Goal: Task Accomplishment & Management: Complete application form

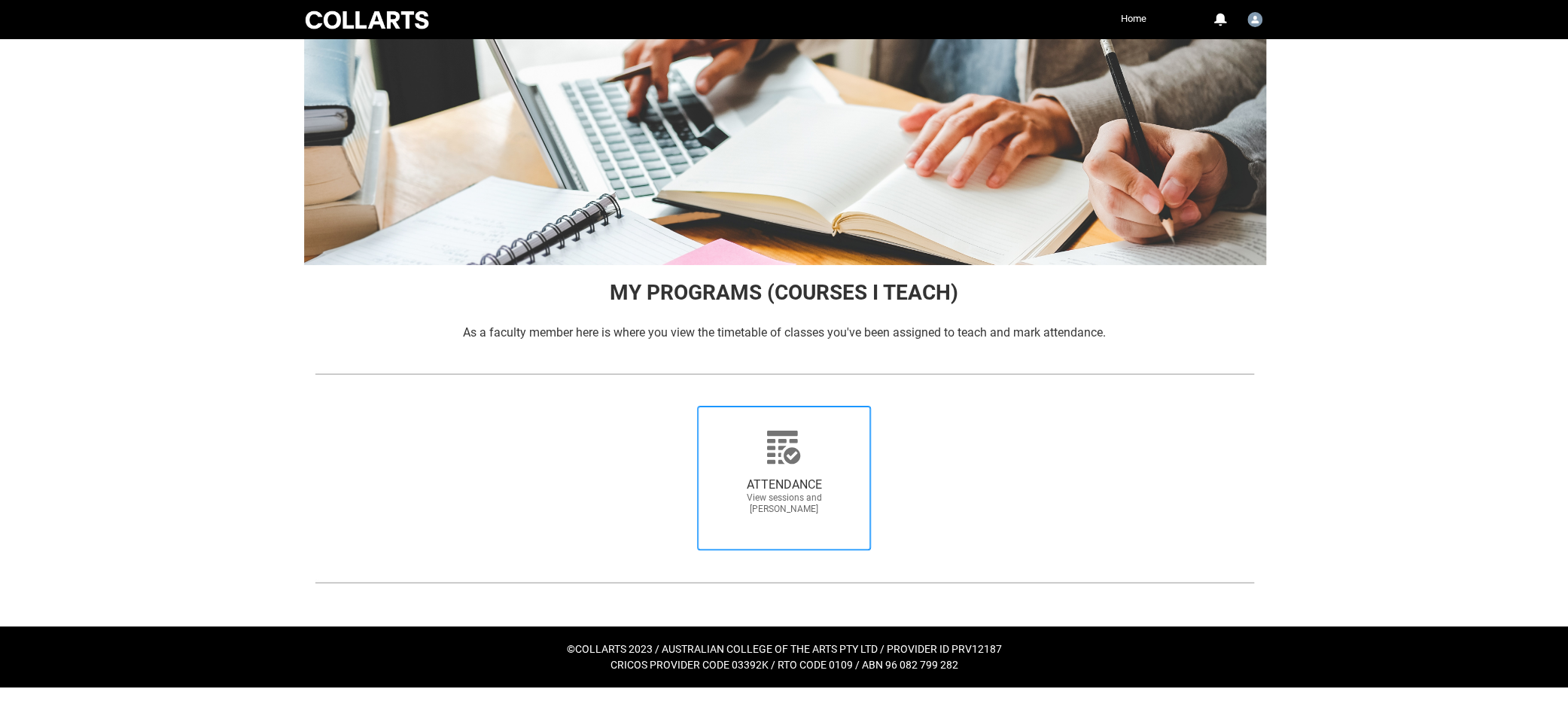
click at [786, 457] on icon at bounding box center [783, 447] width 33 height 33
click at [676, 406] on input "ATTENDANCE View sessions and [PERSON_NAME]" at bounding box center [675, 405] width 1 height 1
radio input "true"
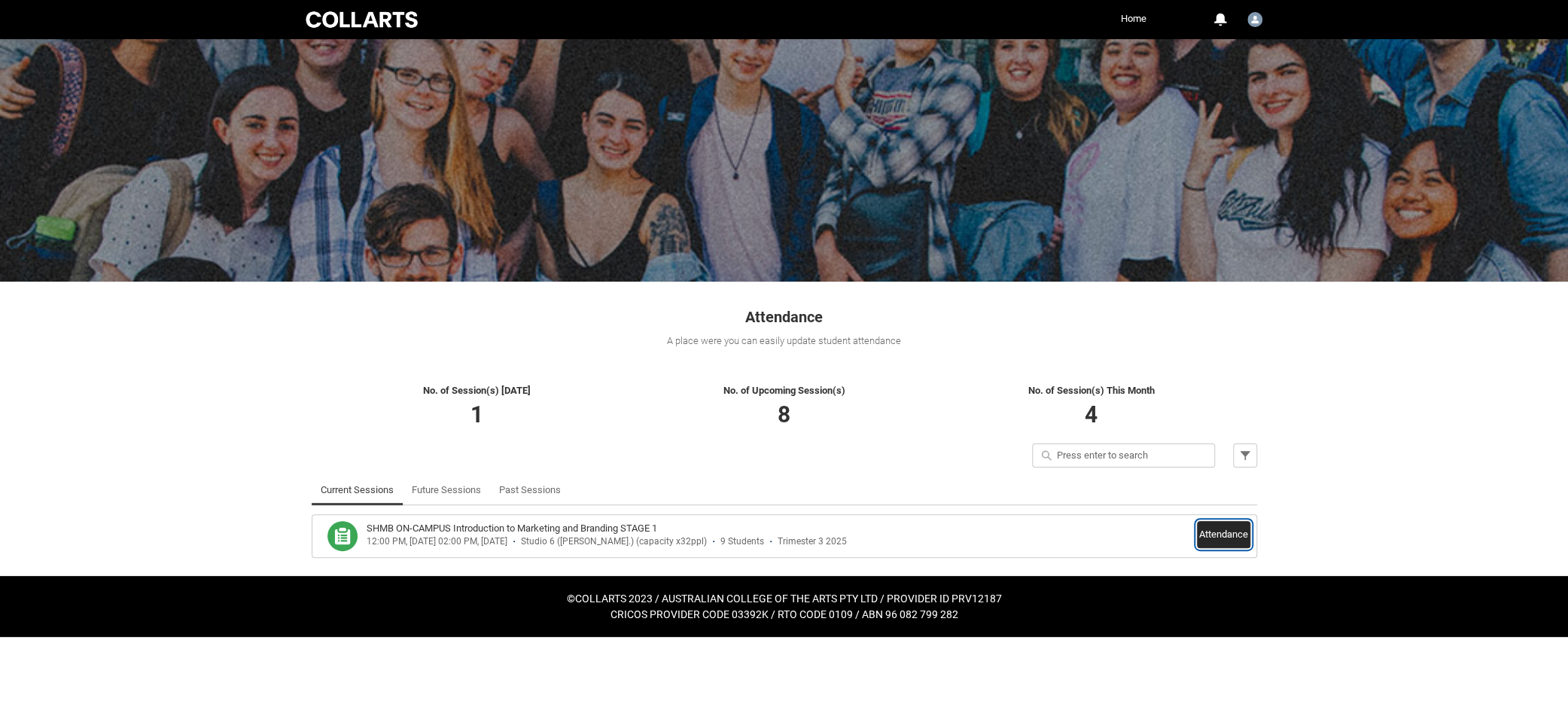
click at [1232, 538] on button "Attendance" at bounding box center [1223, 535] width 54 height 27
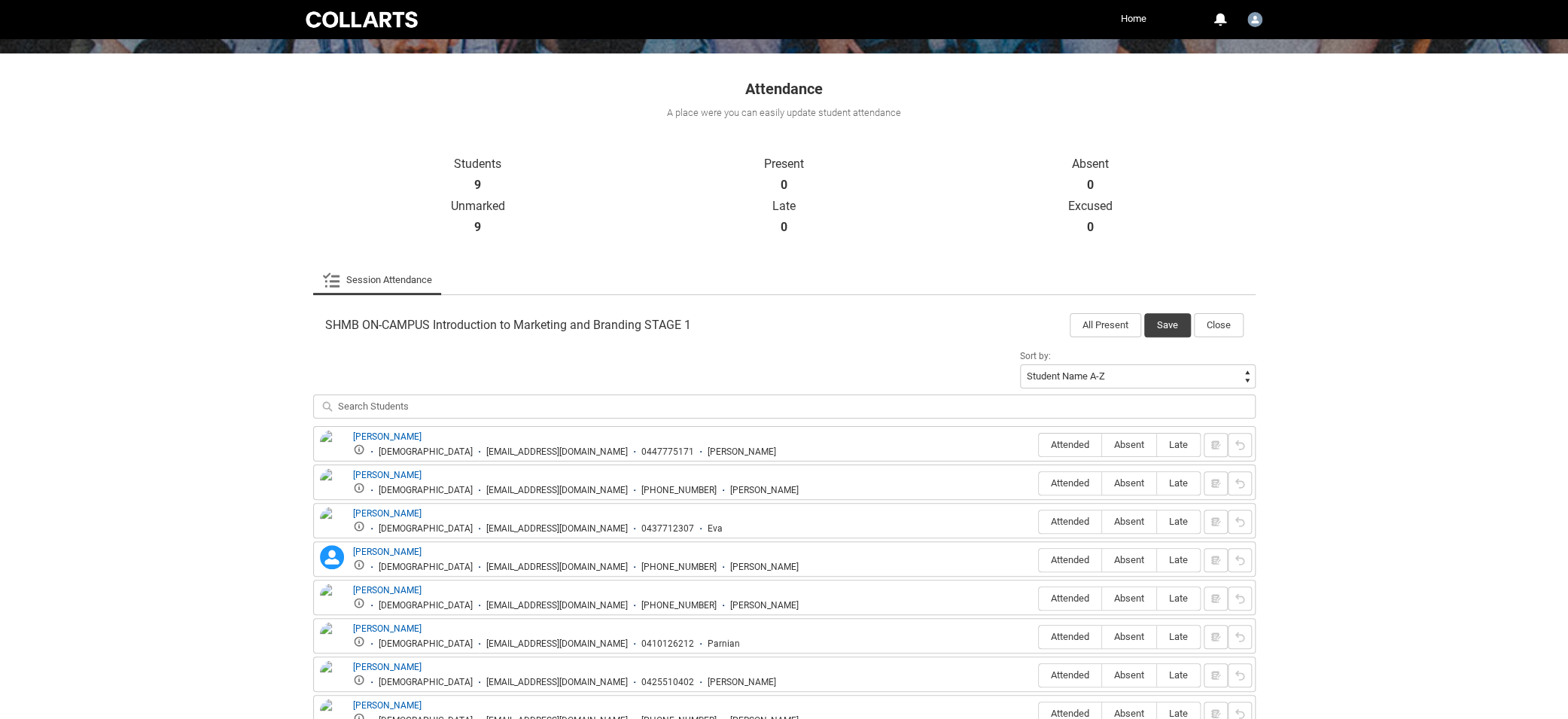
scroll to position [370, 0]
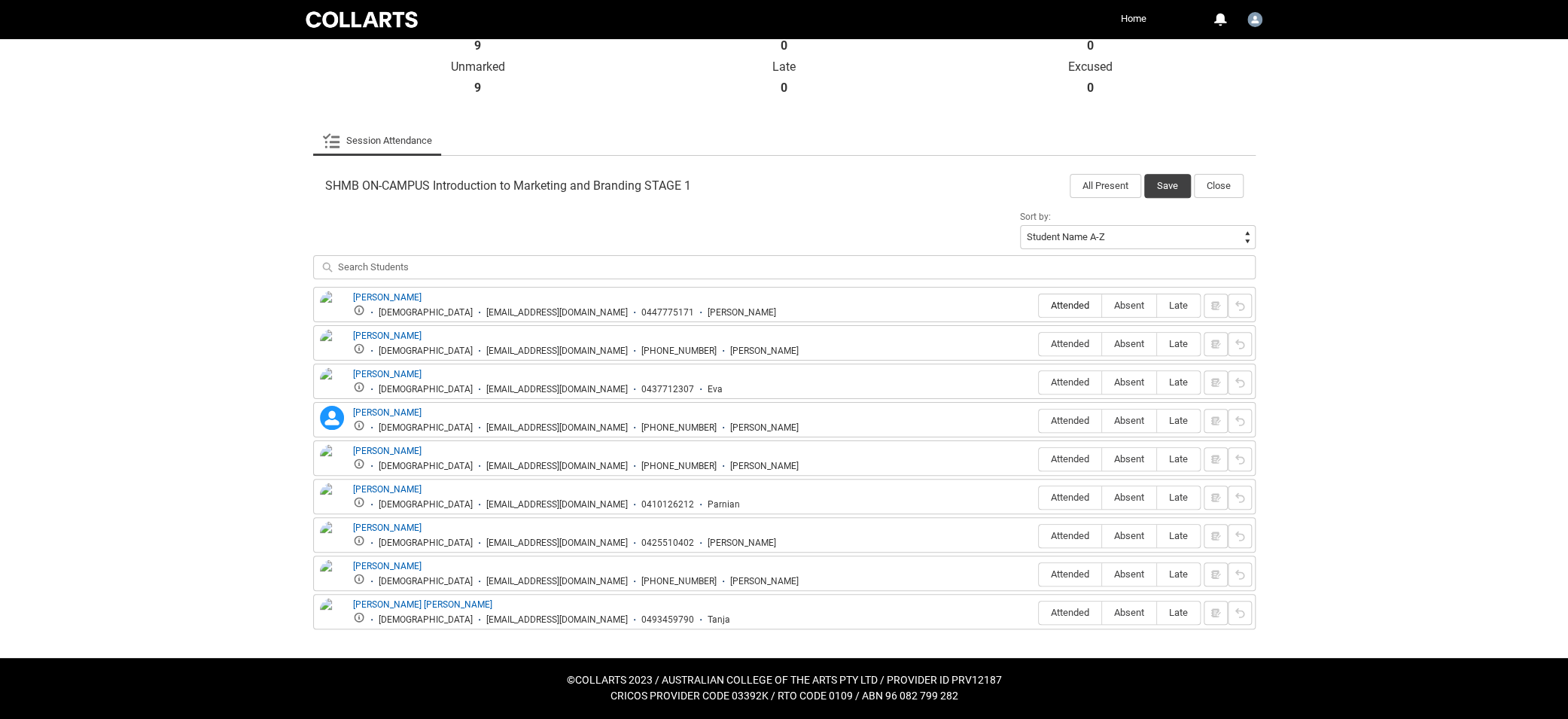
click at [1072, 300] on span "Attended" at bounding box center [1070, 306] width 62 height 11
click at [1039, 305] on input "Attended" at bounding box center [1038, 305] width 1 height 1
type lightning-radio-group "Attended"
radio input "true"
click at [1132, 339] on span "Absent" at bounding box center [1129, 343] width 54 height 11
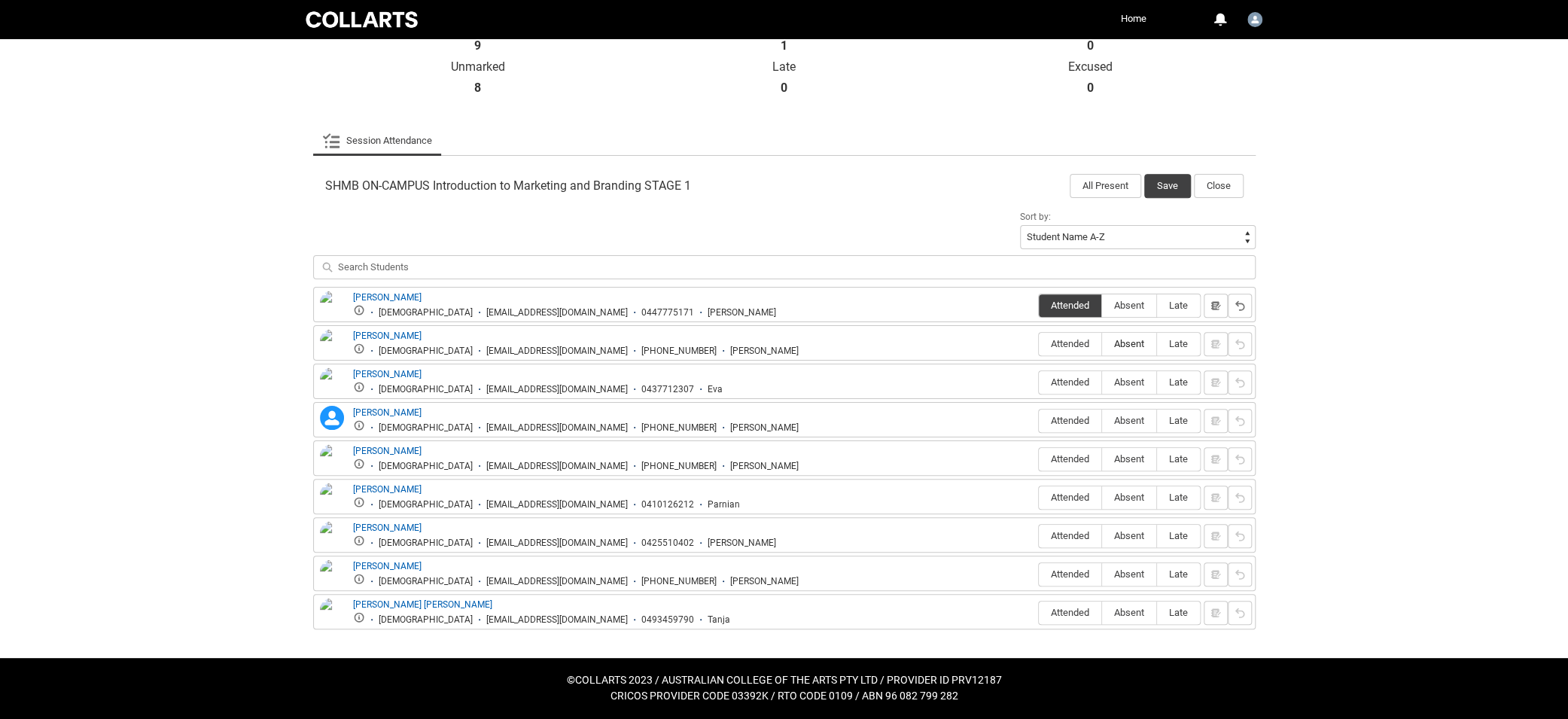
click at [1102, 343] on input "Absent" at bounding box center [1101, 343] width 1 height 1
type lightning-radio-group "Absent"
radio input "true"
click at [1129, 382] on span "Absent" at bounding box center [1129, 382] width 54 height 11
click at [1102, 382] on input "Absent" at bounding box center [1101, 382] width 1 height 1
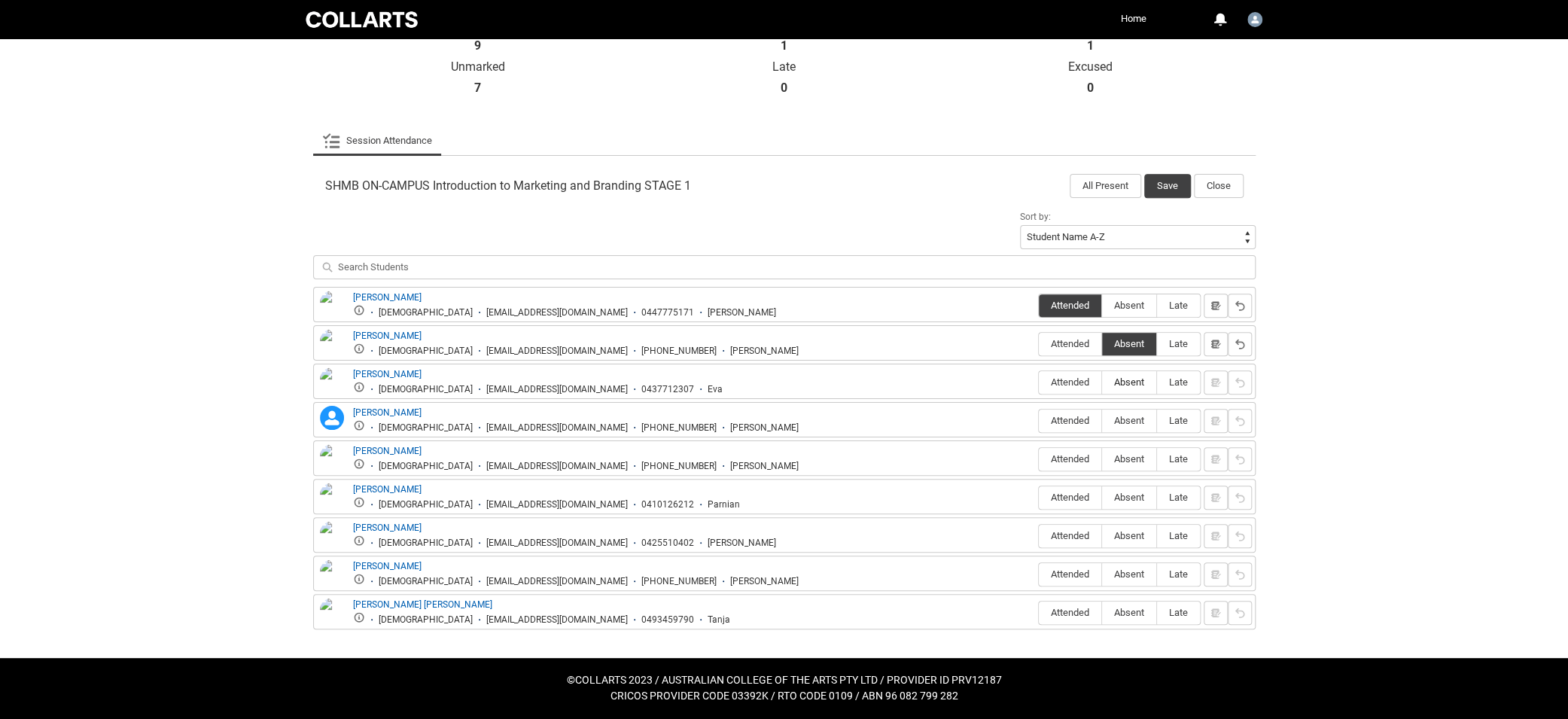
type lightning-radio-group "Absent"
radio input "true"
click at [1126, 418] on span "Absent" at bounding box center [1129, 421] width 54 height 11
click at [1102, 421] on input "Absent" at bounding box center [1101, 421] width 1 height 1
type lightning-radio-group "Absent"
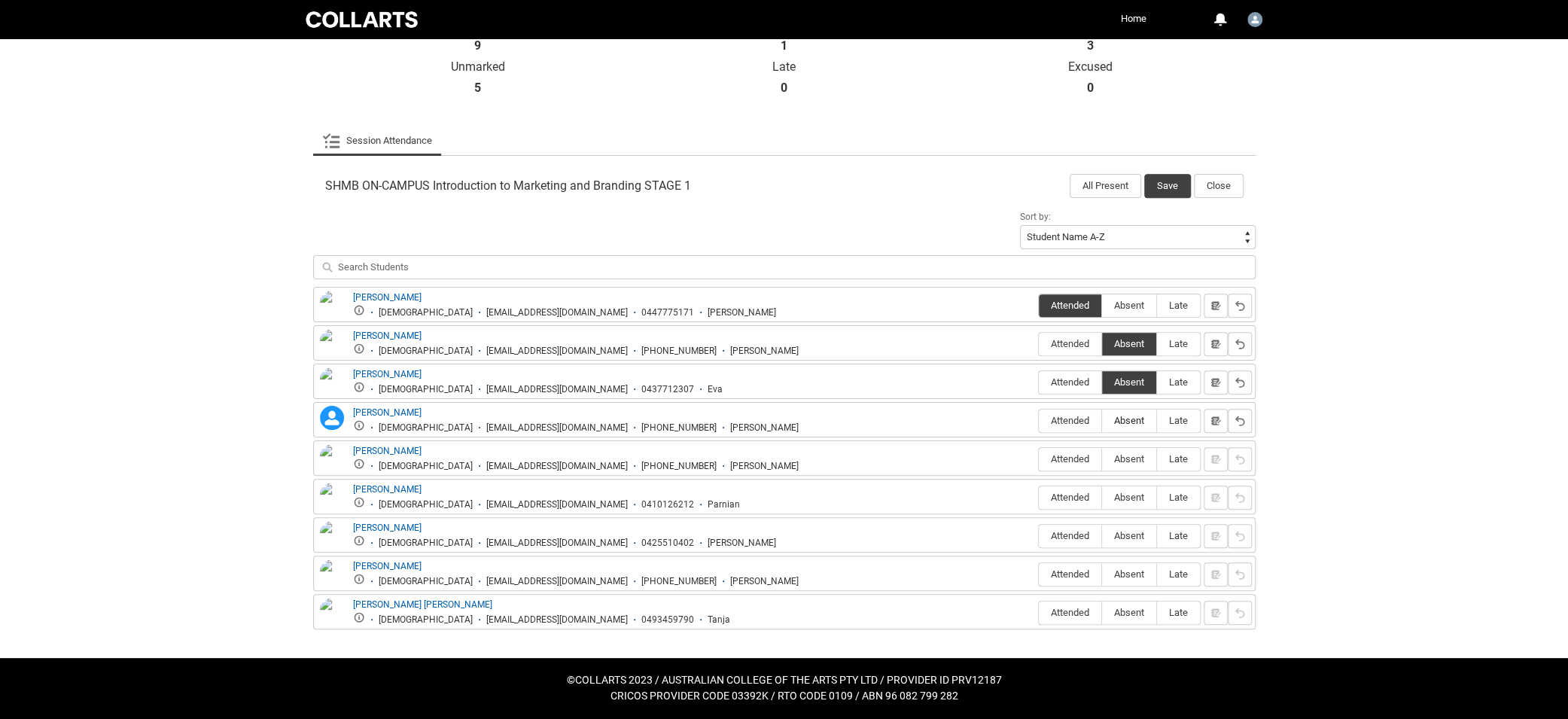
radio input "true"
click at [1078, 454] on span "Attended" at bounding box center [1070, 459] width 62 height 11
click at [1039, 458] on input "Attended" at bounding box center [1038, 458] width 1 height 1
type lightning-radio-group "Attended"
radio input "true"
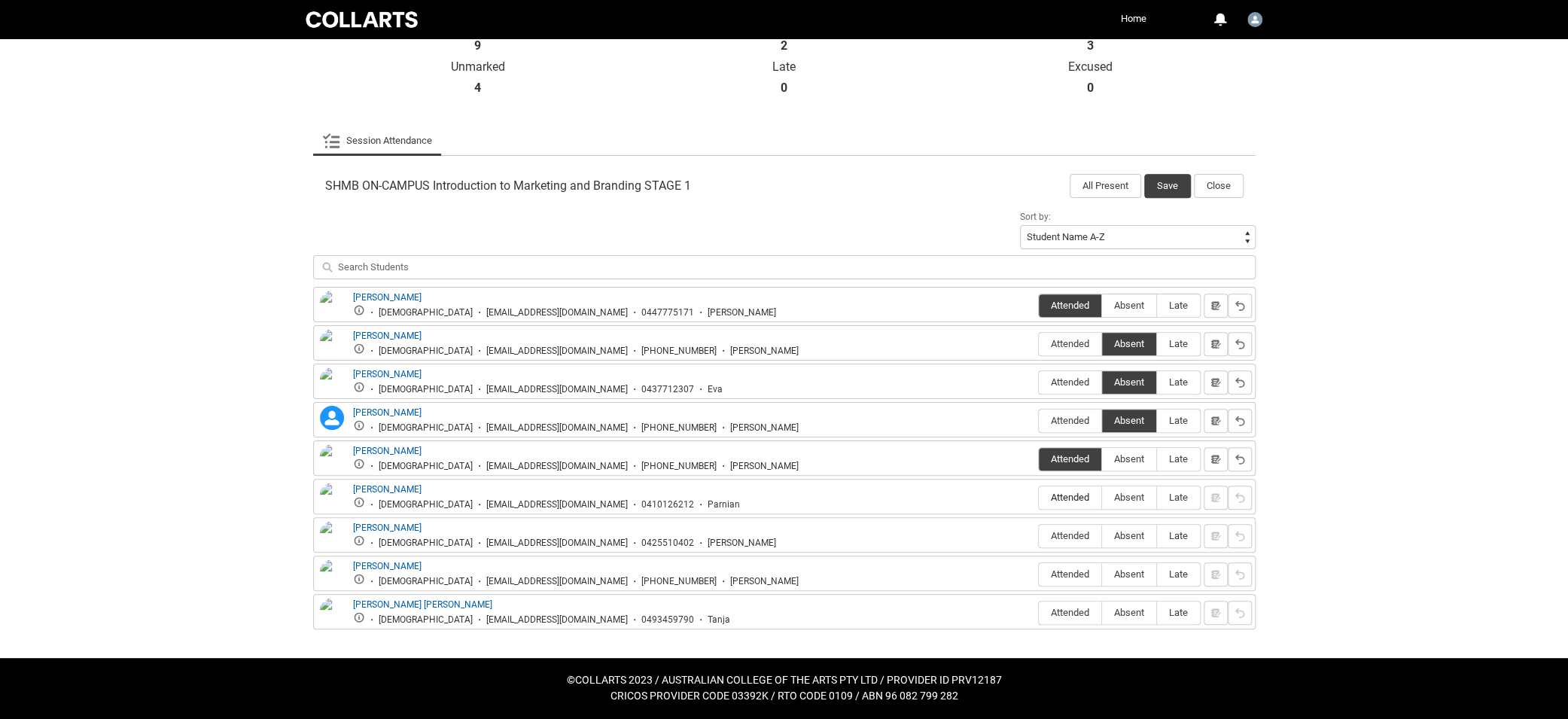
click at [1064, 497] on span "Attended" at bounding box center [1070, 497] width 62 height 11
click at [1039, 497] on input "Attended" at bounding box center [1038, 497] width 1 height 1
type lightning-radio-group "Attended"
radio input "true"
click at [1125, 538] on span "Absent" at bounding box center [1129, 536] width 54 height 11
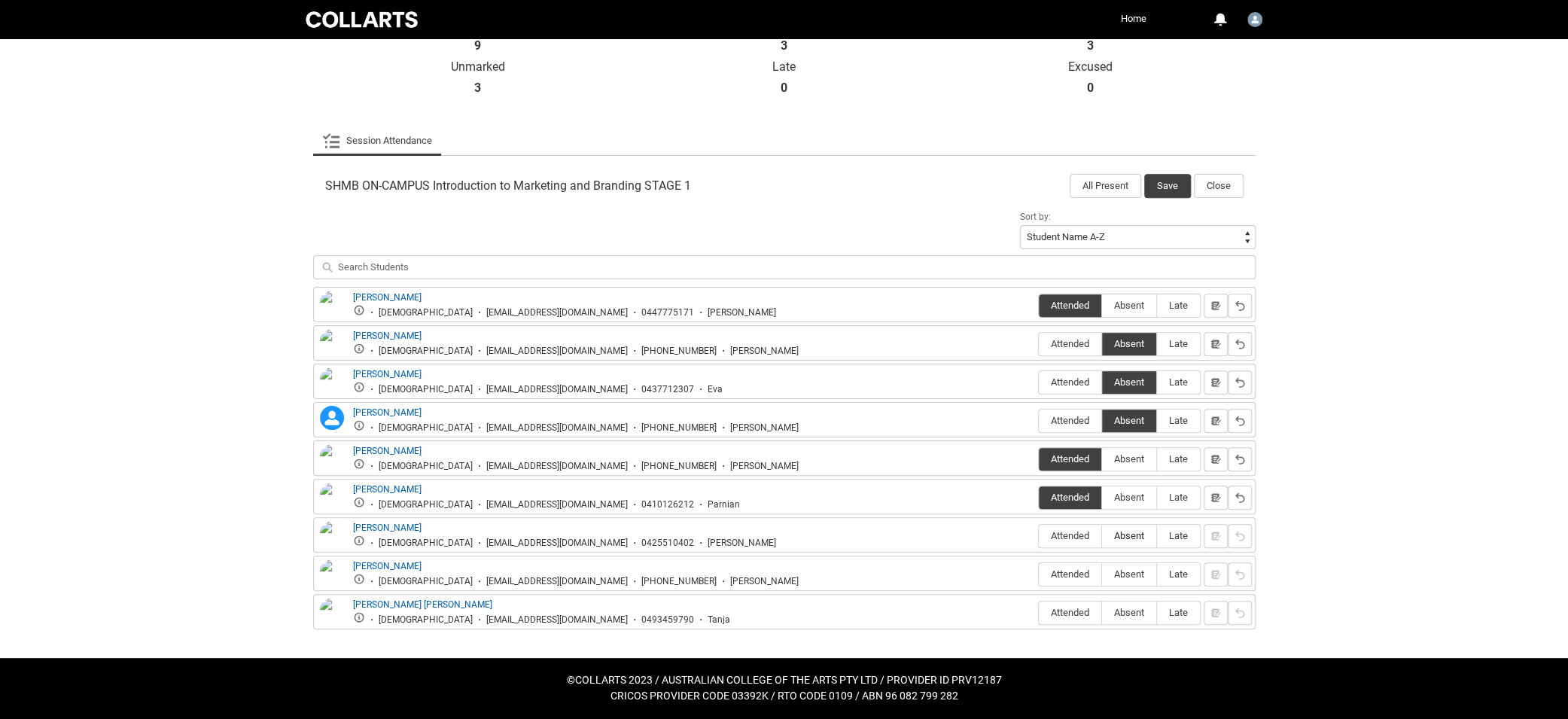
click at [1102, 536] on input "Absent" at bounding box center [1101, 536] width 1 height 1
type lightning-radio-group "Absent"
radio input "true"
click at [1059, 574] on span "Attended" at bounding box center [1070, 574] width 62 height 11
click at [1039, 574] on input "Attended" at bounding box center [1038, 574] width 1 height 1
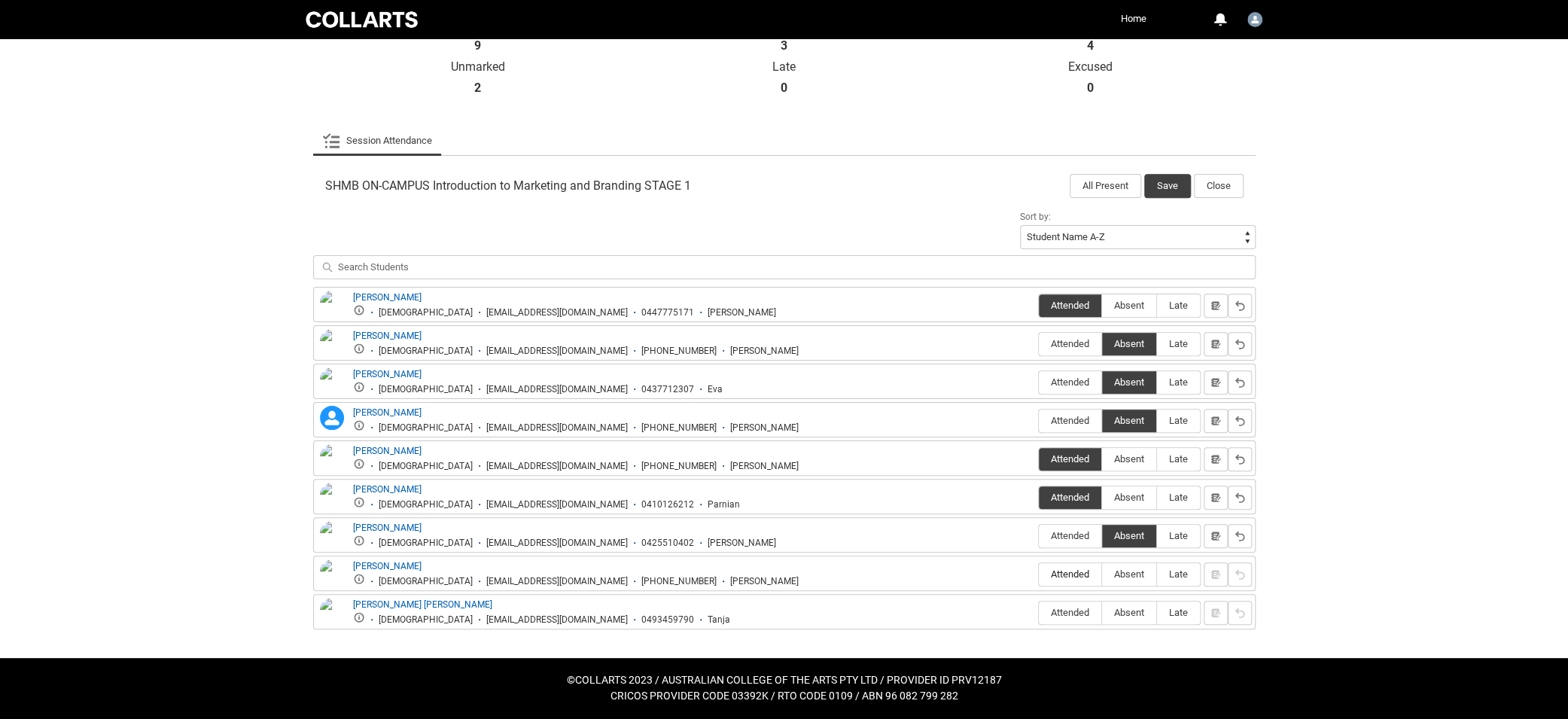
type lightning-radio-group "Attended"
radio input "true"
drag, startPoint x: 1071, startPoint y: 614, endPoint x: 1087, endPoint y: 613, distance: 16.0
click at [1071, 614] on span "Attended" at bounding box center [1070, 613] width 62 height 11
click at [1039, 613] on input "Attended" at bounding box center [1038, 612] width 1 height 1
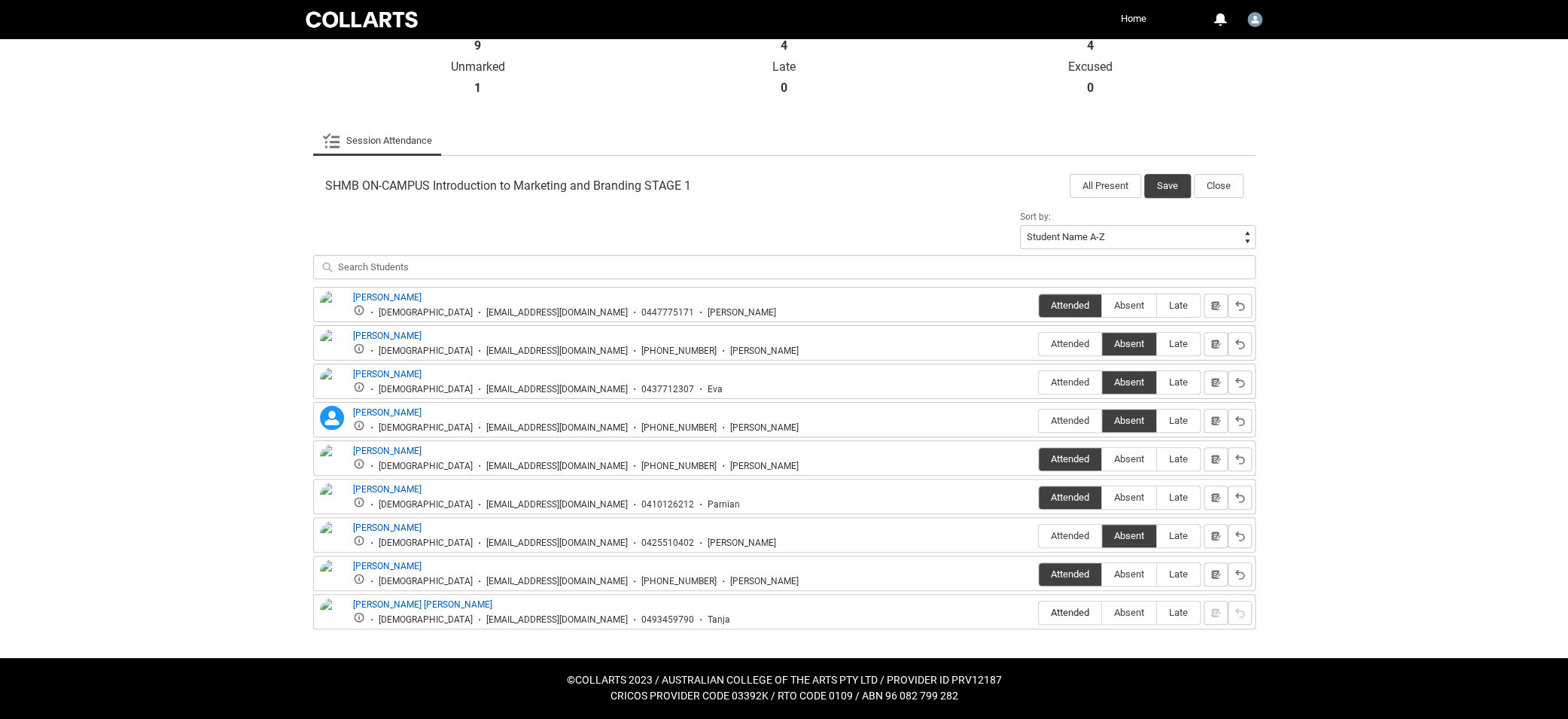
type lightning-radio-group "Attended"
radio input "true"
click at [1171, 187] on button "Save" at bounding box center [1167, 186] width 46 height 24
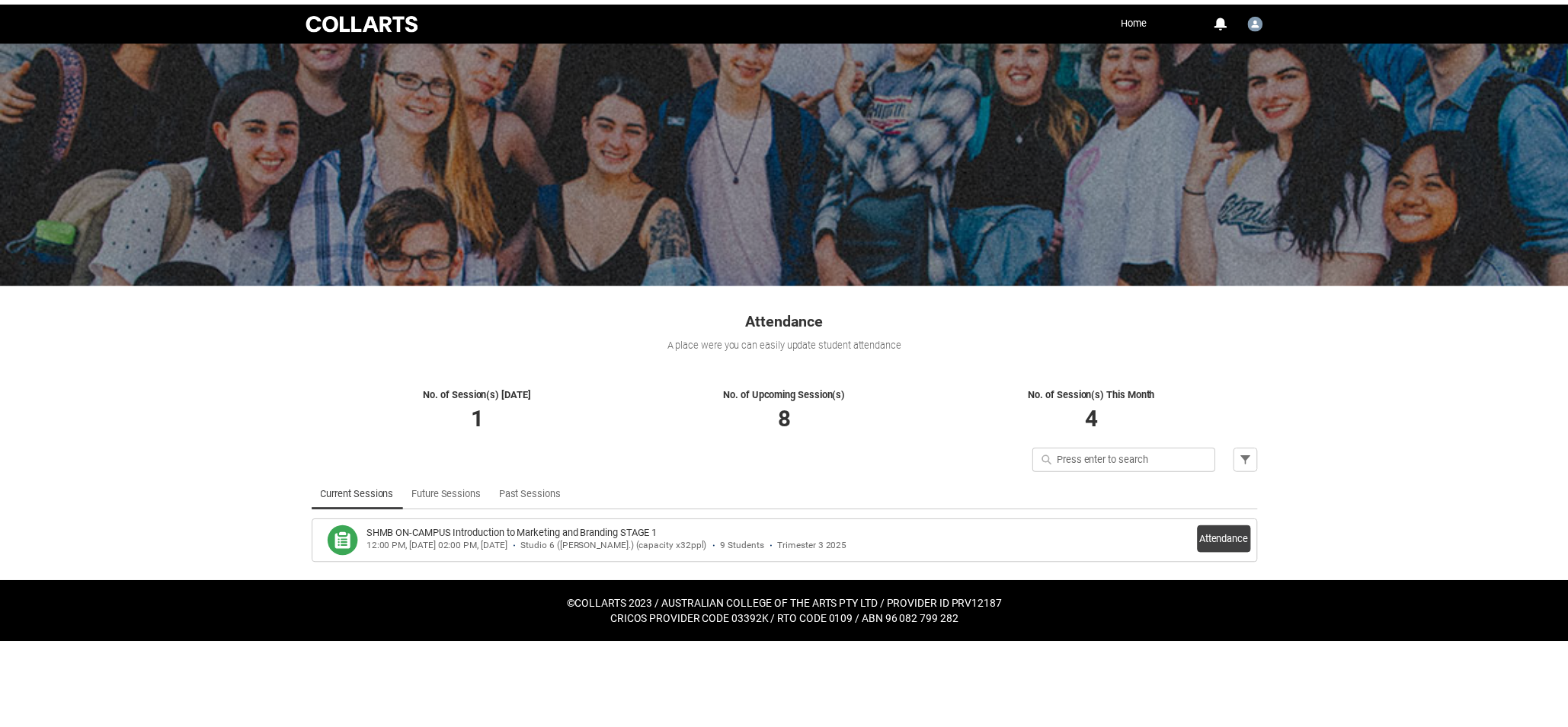
scroll to position [0, 0]
